Goal: Entertainment & Leisure: Consume media (video, audio)

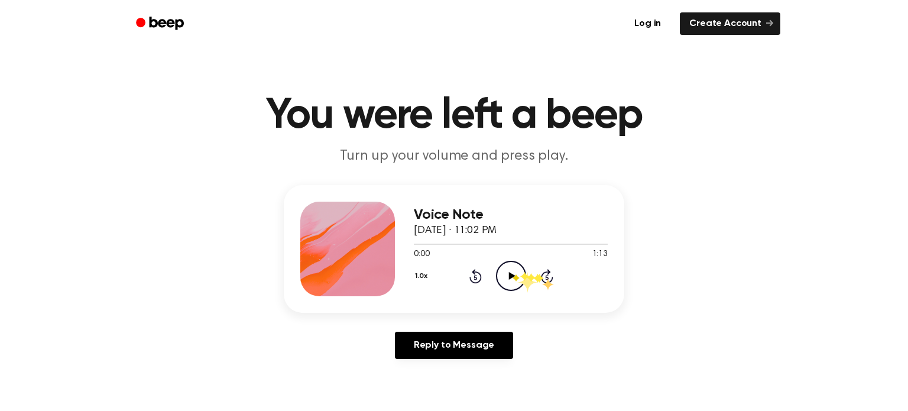
click at [511, 275] on icon at bounding box center [511, 276] width 7 height 8
click at [504, 280] on icon "Pause Audio" at bounding box center [511, 276] width 30 height 30
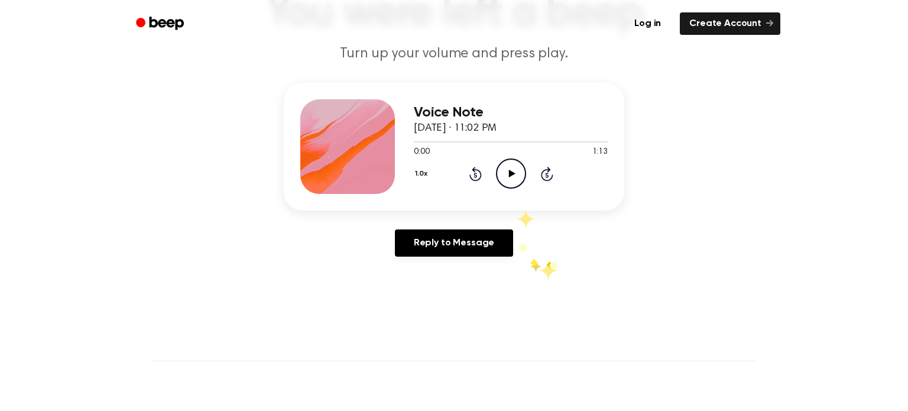
scroll to position [89, 0]
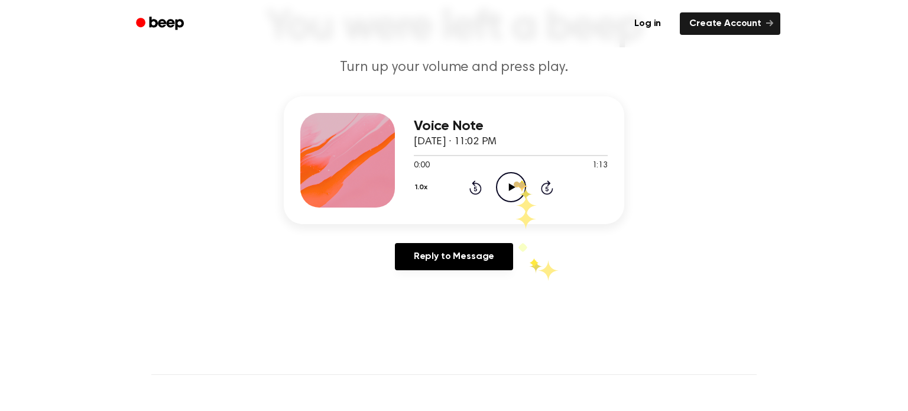
click at [513, 182] on icon "Play Audio" at bounding box center [511, 187] width 30 height 30
click at [519, 194] on icon "Pause Audio" at bounding box center [511, 187] width 30 height 30
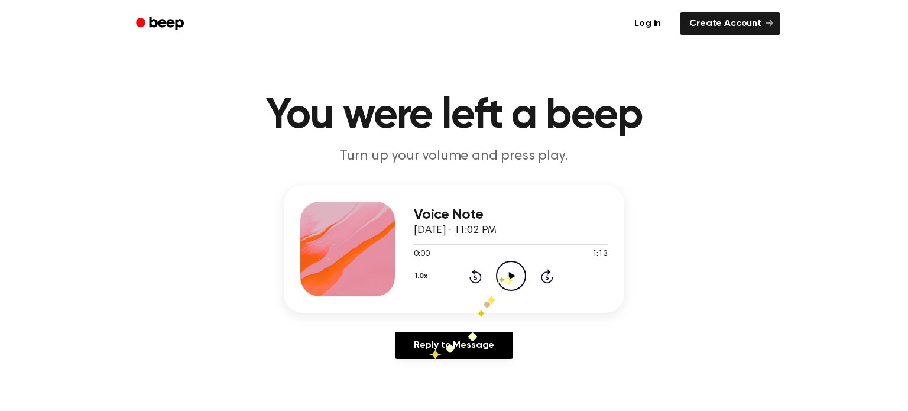
click at [505, 276] on icon "Play Audio" at bounding box center [511, 276] width 30 height 30
click at [496, 270] on circle at bounding box center [510, 275] width 29 height 29
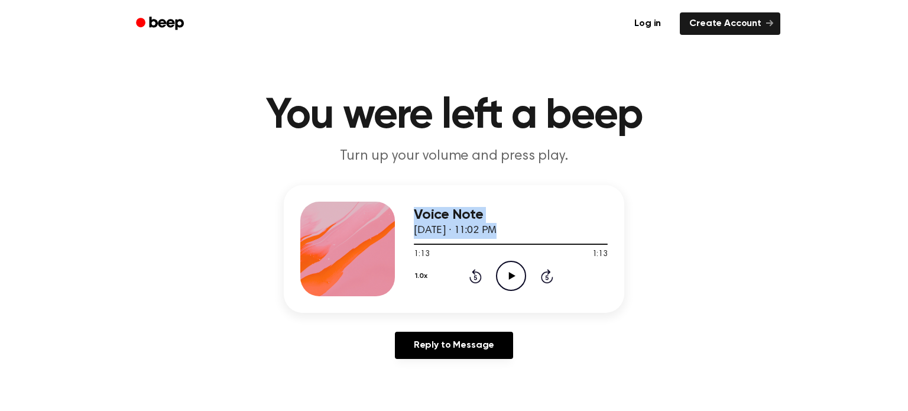
drag, startPoint x: 603, startPoint y: 244, endPoint x: 351, endPoint y: 255, distance: 252.6
click at [351, 255] on div "Voice Note September 14, 2025 · 11:02 PM 1:13 1:13 Your browser does not suppor…" at bounding box center [454, 249] width 340 height 128
click at [418, 243] on div at bounding box center [511, 243] width 194 height 9
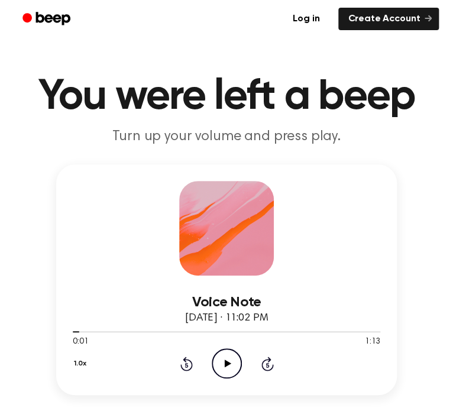
click at [232, 375] on icon "Play Audio" at bounding box center [227, 363] width 30 height 30
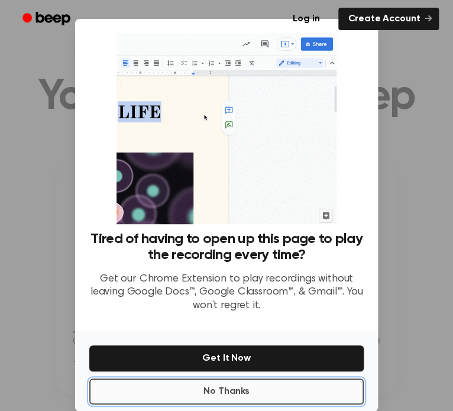
click at [255, 393] on button "No Thanks" at bounding box center [226, 391] width 274 height 26
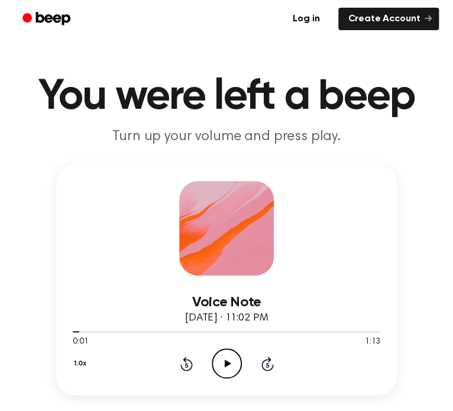
click at [238, 358] on icon "Play Audio" at bounding box center [227, 363] width 30 height 30
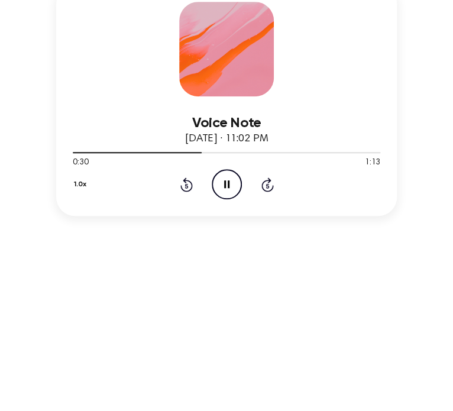
click at [218, 366] on icon "Pause Audio" at bounding box center [227, 363] width 30 height 30
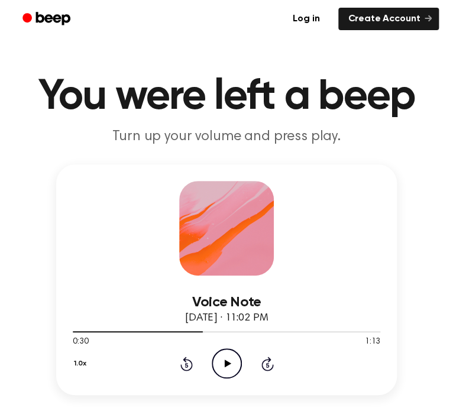
click at [225, 367] on icon "Play Audio" at bounding box center [227, 363] width 30 height 30
click at [235, 366] on icon "Pause Audio" at bounding box center [227, 363] width 30 height 30
drag, startPoint x: 256, startPoint y: 330, endPoint x: 27, endPoint y: 339, distance: 229.5
click at [27, 339] on div "Voice Note September 14, 2025 · 11:02 PM 0:44 1:13 Your browser does not suppor…" at bounding box center [226, 307] width 424 height 286
click at [230, 331] on div at bounding box center [166, 331] width 187 height 1
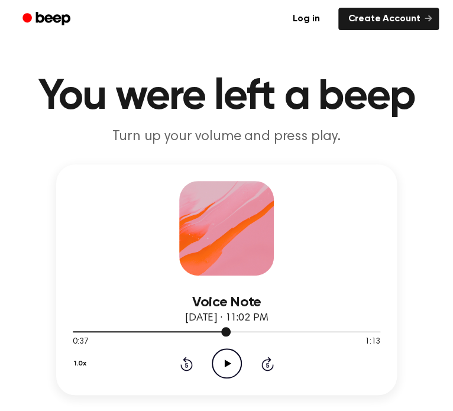
click at [191, 332] on div at bounding box center [152, 331] width 158 height 1
click at [75, 332] on div at bounding box center [226, 330] width 307 height 9
click at [231, 364] on icon "Play Audio" at bounding box center [227, 363] width 30 height 30
click at [230, 366] on icon "Pause Audio" at bounding box center [227, 363] width 30 height 30
click at [225, 330] on div at bounding box center [226, 330] width 307 height 9
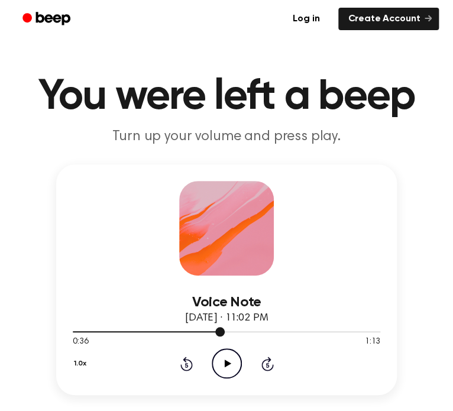
click at [132, 330] on div at bounding box center [226, 330] width 307 height 9
click at [91, 330] on div at bounding box center [226, 330] width 307 height 9
click at [225, 362] on icon at bounding box center [227, 363] width 7 height 8
click at [174, 331] on div at bounding box center [168, 331] width 191 height 1
click at [173, 332] on div at bounding box center [226, 330] width 307 height 9
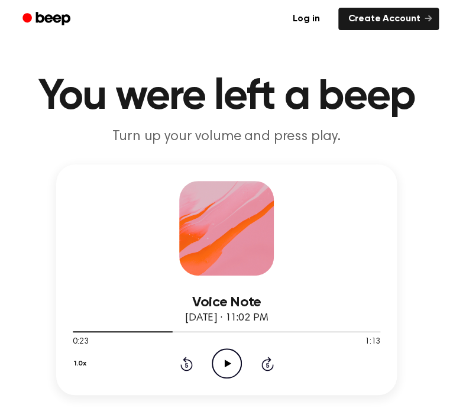
click at [218, 369] on icon "Play Audio" at bounding box center [227, 363] width 30 height 30
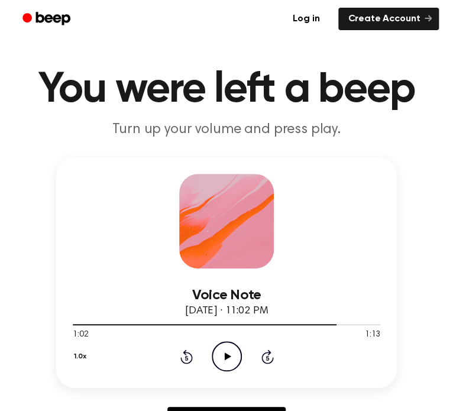
scroll to position [9, 0]
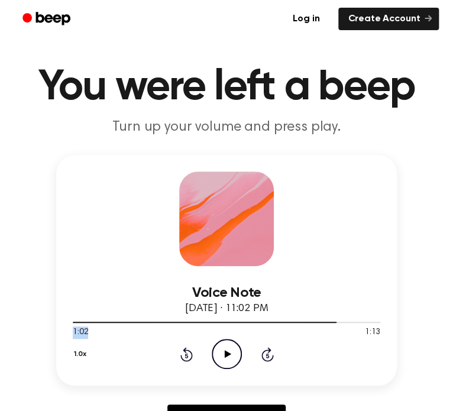
drag, startPoint x: 332, startPoint y: 324, endPoint x: 105, endPoint y: 324, distance: 226.9
click at [91, 327] on div "1:02 1:13 Your browser does not support the [object Object] element." at bounding box center [226, 328] width 307 height 22
click at [148, 320] on div at bounding box center [226, 321] width 307 height 9
click at [194, 320] on div at bounding box center [226, 321] width 307 height 9
click at [220, 349] on icon "Play Audio" at bounding box center [227, 354] width 30 height 30
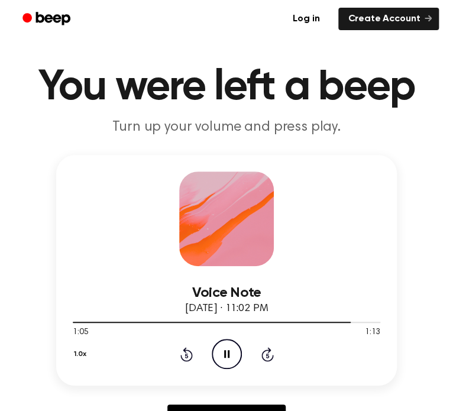
click at [212, 311] on span "[DATE] · 11:02 PM" at bounding box center [226, 308] width 83 height 11
click at [224, 319] on div at bounding box center [226, 321] width 307 height 9
click at [222, 317] on div at bounding box center [226, 321] width 307 height 9
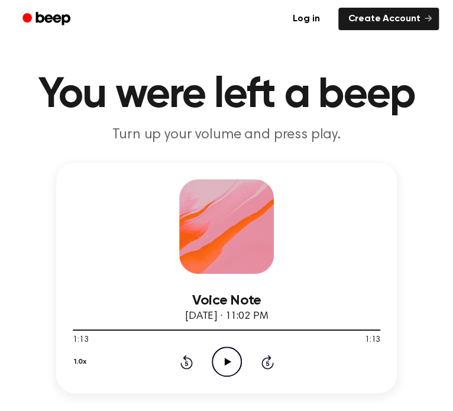
scroll to position [0, 0]
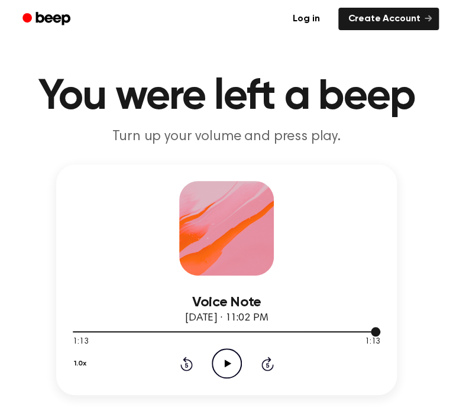
click at [238, 330] on div at bounding box center [226, 330] width 307 height 9
click at [228, 359] on icon "Play Audio" at bounding box center [227, 363] width 30 height 30
click at [264, 329] on div at bounding box center [226, 330] width 307 height 9
click at [230, 362] on icon "Play Audio" at bounding box center [227, 363] width 30 height 30
click at [236, 356] on icon "Play Audio" at bounding box center [227, 363] width 30 height 30
